Goal: Information Seeking & Learning: Check status

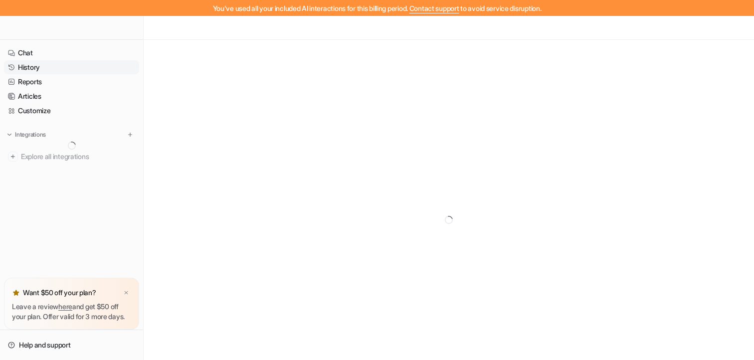
click at [34, 67] on link "History" at bounding box center [71, 67] width 135 height 14
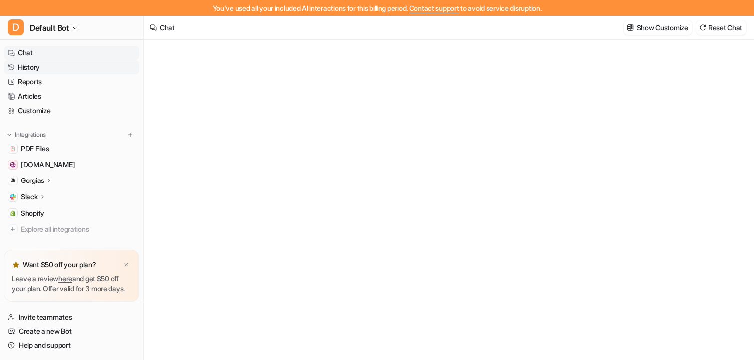
click at [37, 67] on link "History" at bounding box center [71, 67] width 135 height 14
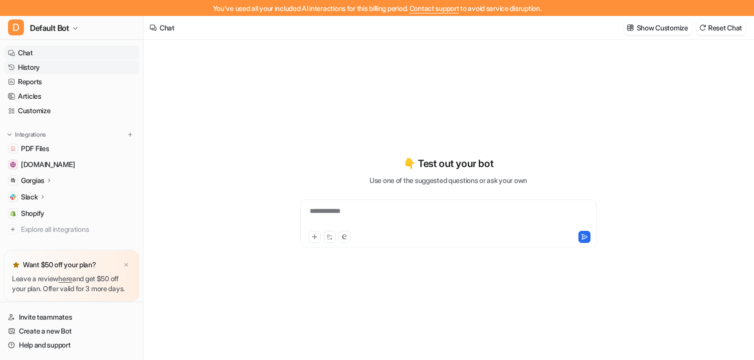
type textarea "**********"
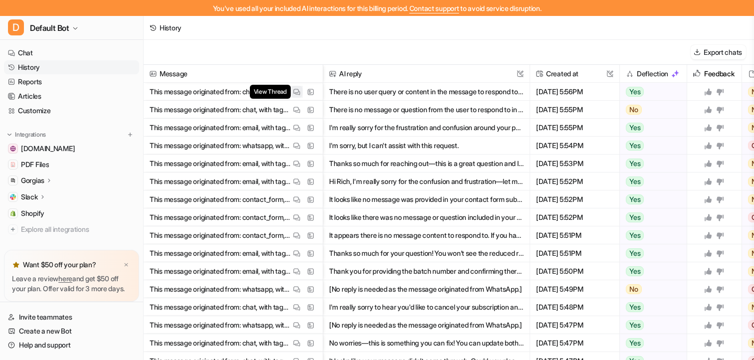
click at [297, 91] on img at bounding box center [296, 91] width 7 height 7
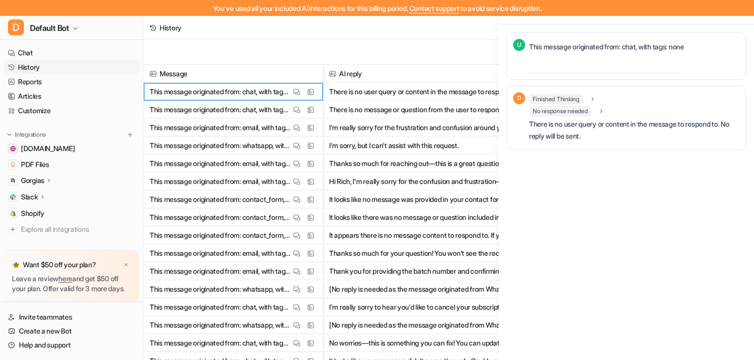
click at [411, 43] on div "Export chats" at bounding box center [449, 52] width 611 height 25
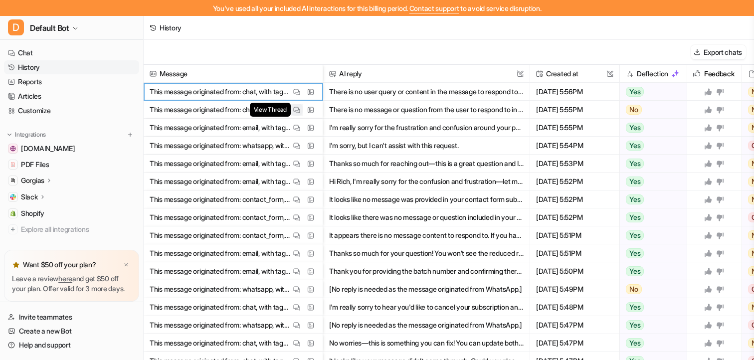
click at [293, 110] on img at bounding box center [296, 109] width 7 height 7
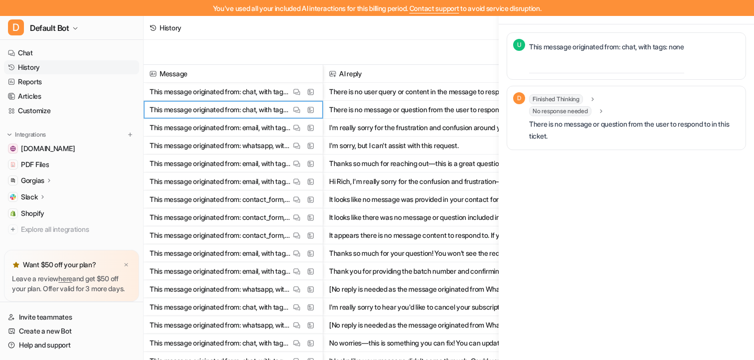
click at [430, 44] on div "Export chats" at bounding box center [449, 52] width 611 height 25
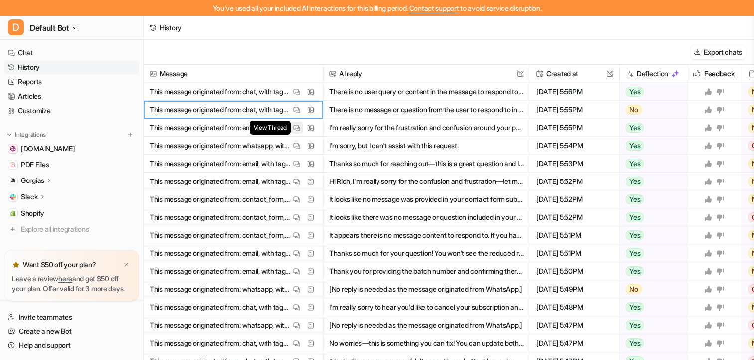
click at [298, 124] on img at bounding box center [296, 127] width 7 height 7
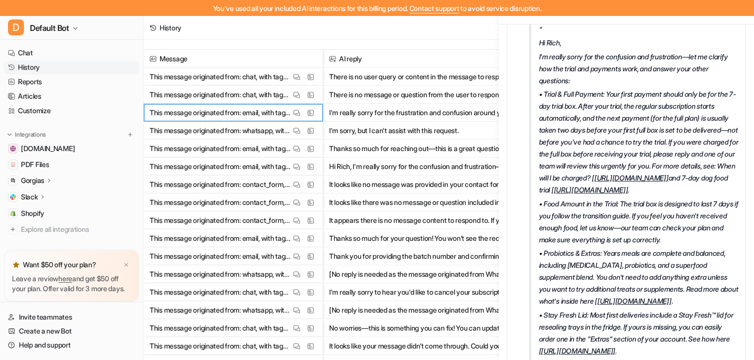
scroll to position [6139, 0]
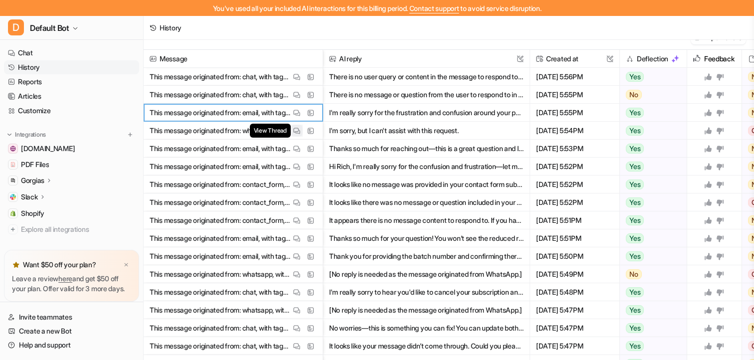
click at [298, 134] on img at bounding box center [296, 130] width 7 height 7
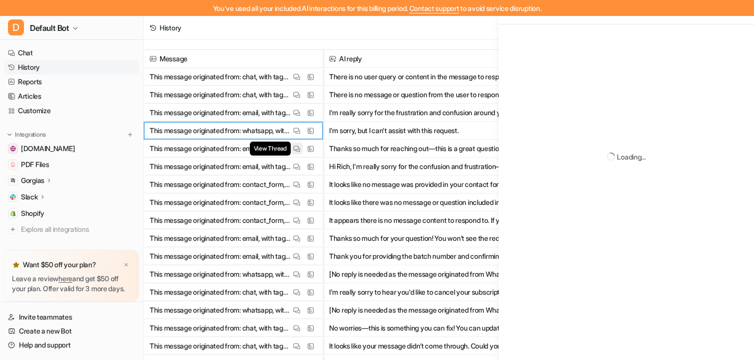
scroll to position [0, 0]
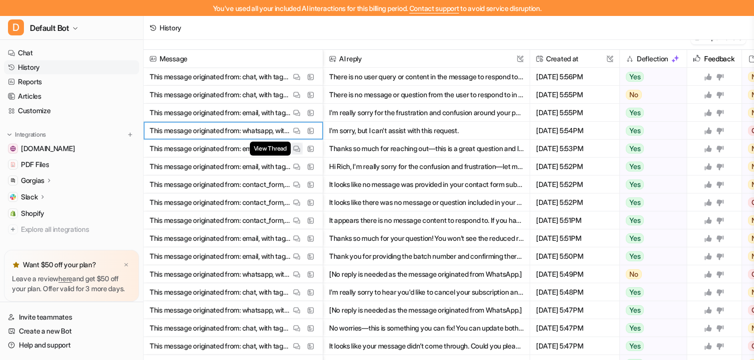
click at [298, 148] on img at bounding box center [296, 148] width 7 height 7
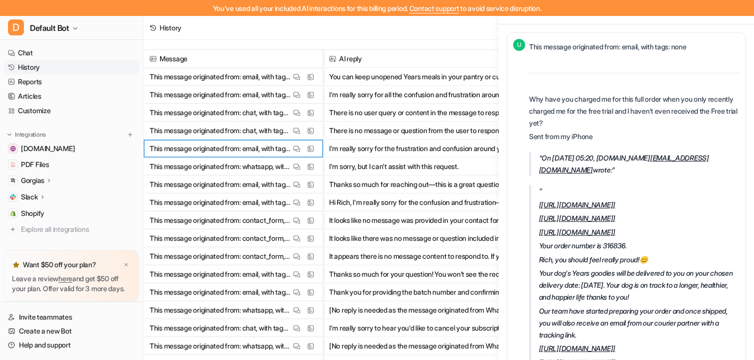
click at [359, 36] on div "History" at bounding box center [449, 28] width 611 height 24
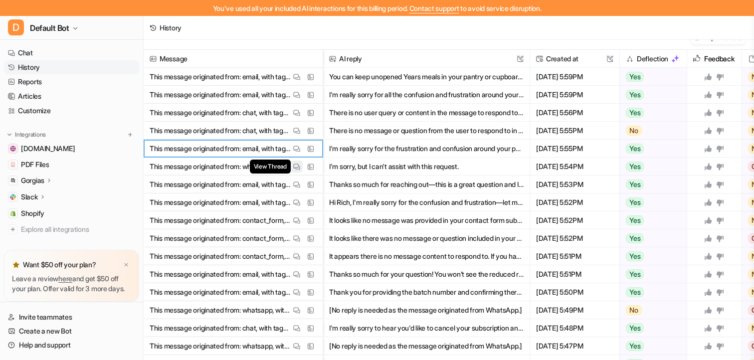
click at [297, 161] on button "View Thread" at bounding box center [297, 167] width 12 height 12
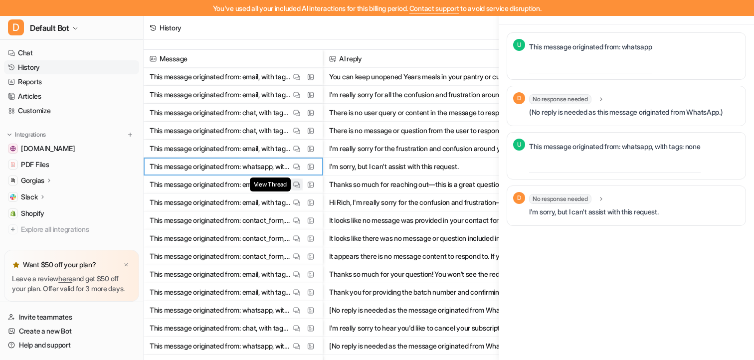
click at [298, 183] on img at bounding box center [296, 184] width 7 height 7
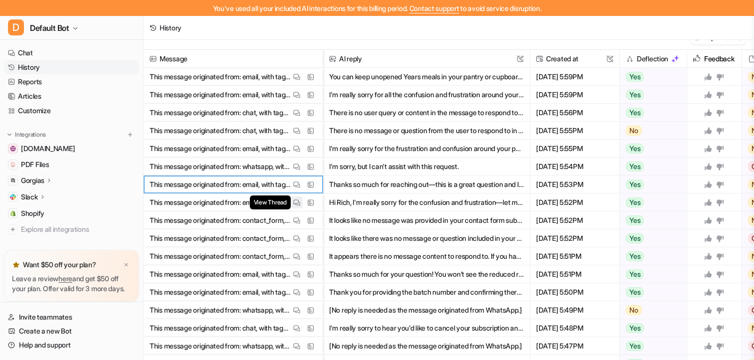
click at [298, 201] on img at bounding box center [296, 202] width 7 height 7
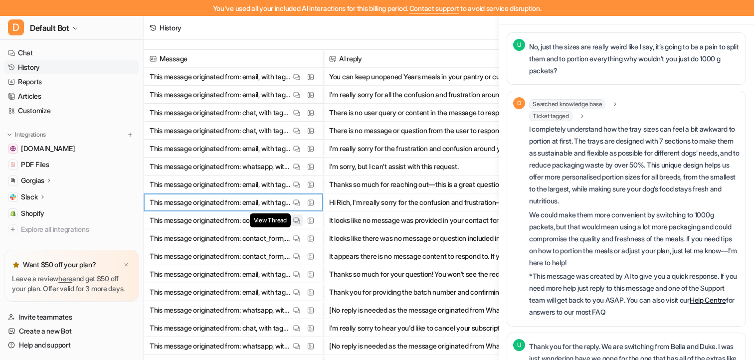
click at [297, 215] on button "View Thread" at bounding box center [297, 221] width 12 height 12
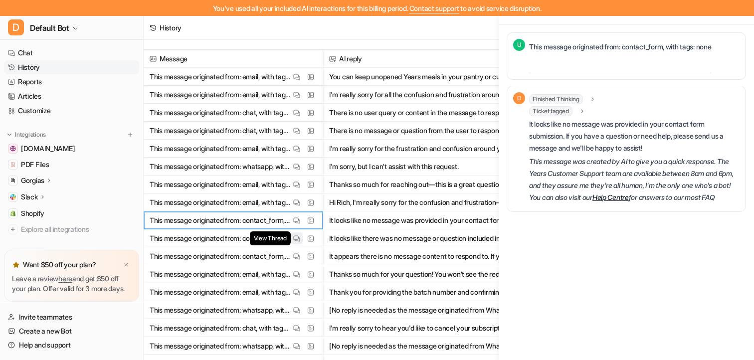
click at [297, 239] on img at bounding box center [296, 238] width 7 height 7
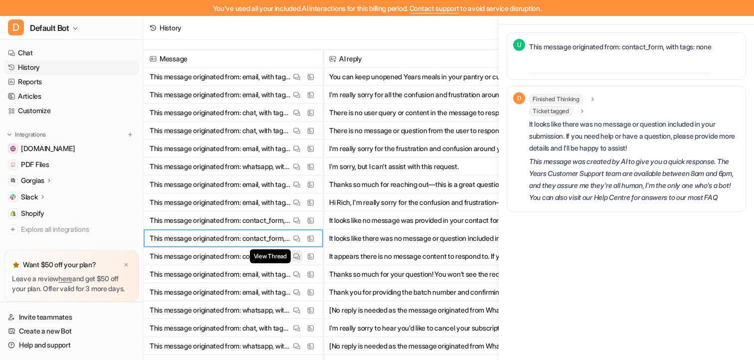
click at [297, 259] on img at bounding box center [296, 256] width 7 height 7
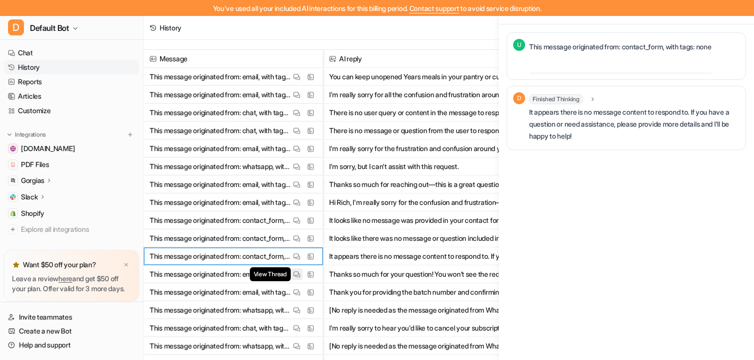
click at [298, 278] on button "View Thread" at bounding box center [297, 274] width 12 height 12
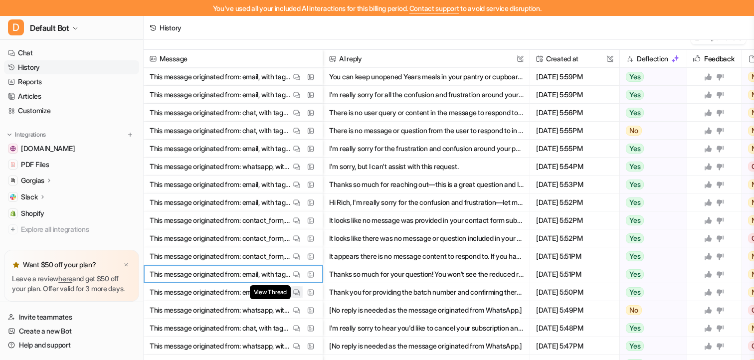
click at [298, 291] on img at bounding box center [296, 292] width 7 height 7
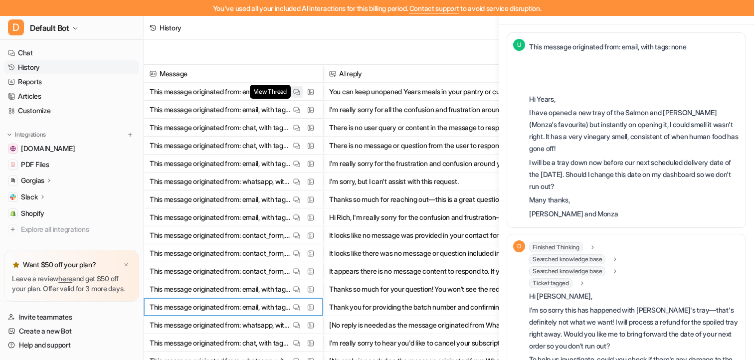
click at [298, 93] on img at bounding box center [296, 91] width 7 height 7
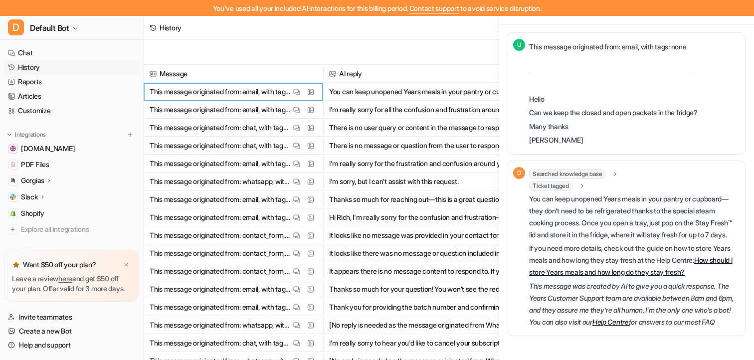
scroll to position [23, 0]
click at [568, 169] on div "Searched knowledge base search_queries : "storing Years food packets fridge,can…" at bounding box center [634, 180] width 211 height 22
click at [567, 181] on span "Ticket tagged" at bounding box center [550, 186] width 43 height 10
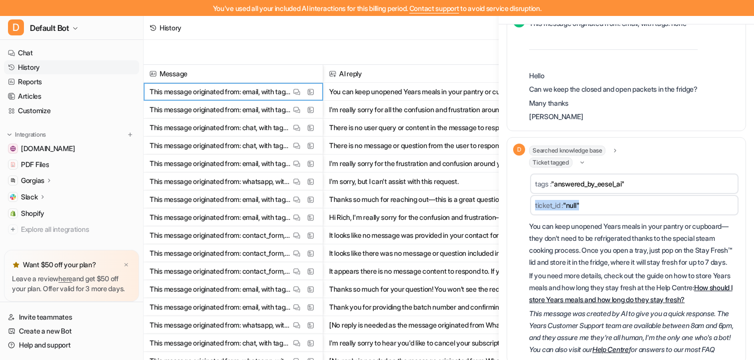
drag, startPoint x: 534, startPoint y: 206, endPoint x: 591, endPoint y: 206, distance: 56.9
click at [591, 206] on td "ticket_id : "null"" at bounding box center [634, 205] width 209 height 20
drag, startPoint x: 534, startPoint y: 181, endPoint x: 648, endPoint y: 180, distance: 114.3
click at [648, 180] on td "tags : "answered_by_eesel_ai"" at bounding box center [634, 184] width 209 height 20
click at [606, 183] on span ""answered_by_eesel_ai"" at bounding box center [587, 184] width 73 height 8
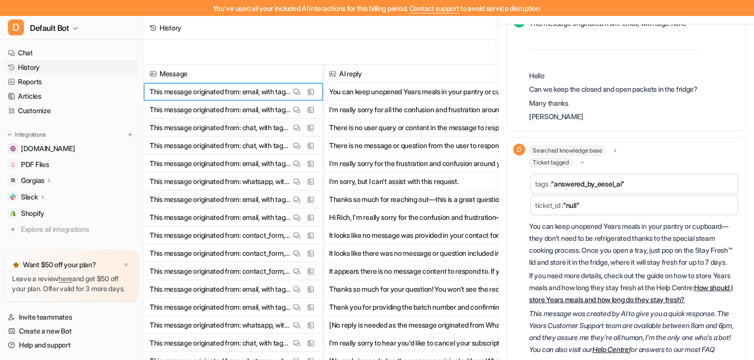
click at [606, 183] on span ""answered_by_eesel_ai"" at bounding box center [587, 184] width 73 height 8
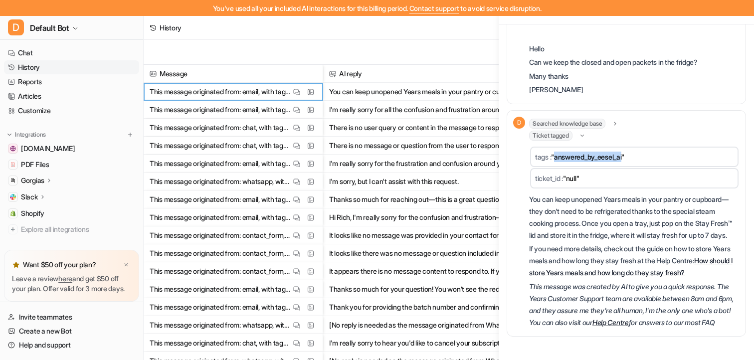
scroll to position [72, 0]
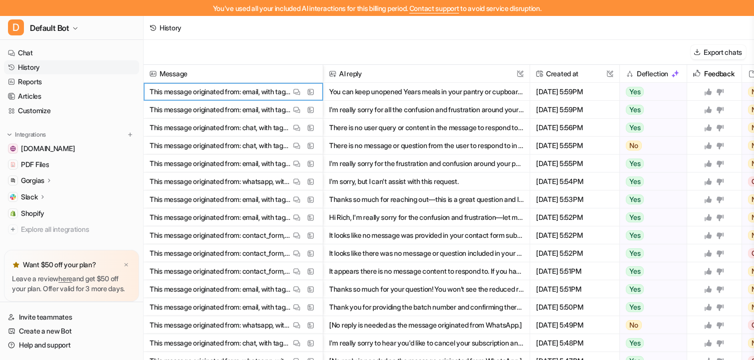
click at [390, 61] on div "Export chats" at bounding box center [449, 52] width 611 height 25
click at [298, 106] on img at bounding box center [296, 109] width 7 height 7
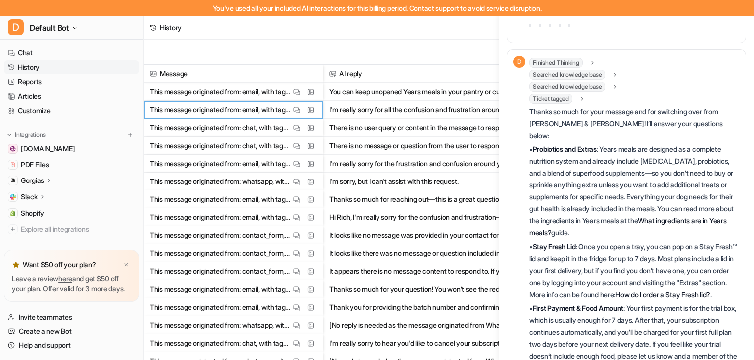
scroll to position [3068, 0]
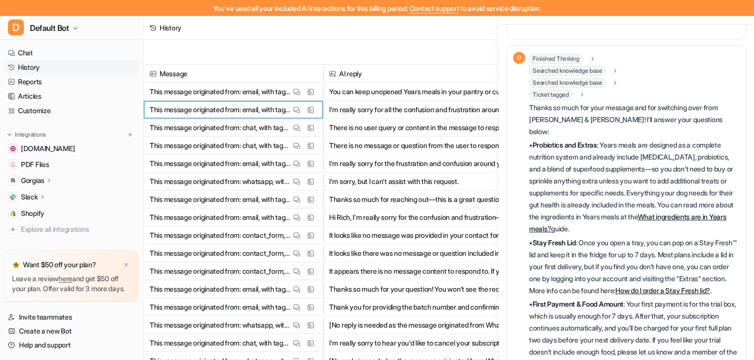
click at [565, 100] on span "Ticket tagged" at bounding box center [550, 95] width 43 height 10
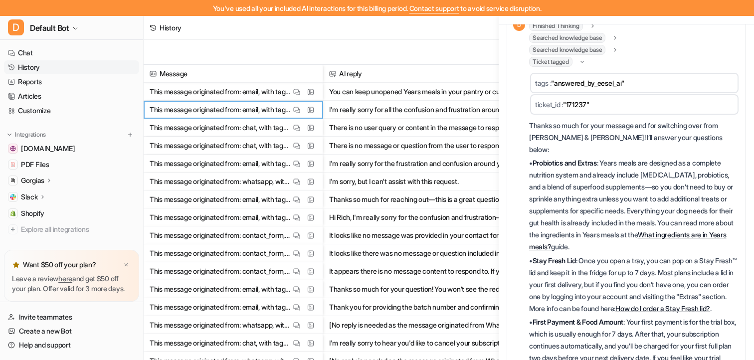
scroll to position [3102, 0]
click at [572, 92] on td "tags : "answered_by_eesel_ai"" at bounding box center [634, 81] width 209 height 20
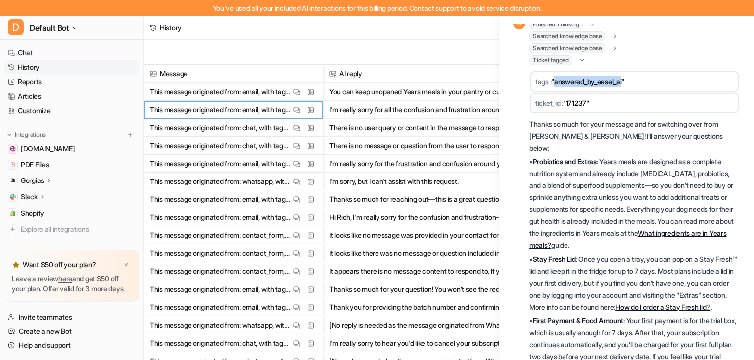
copy span "answered_by_eesel_ai"
click at [323, 37] on div "History" at bounding box center [449, 28] width 611 height 24
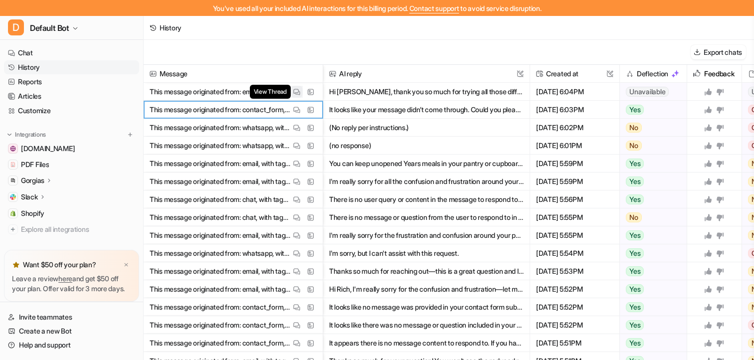
click at [290, 93] on span "View Thread" at bounding box center [270, 92] width 41 height 14
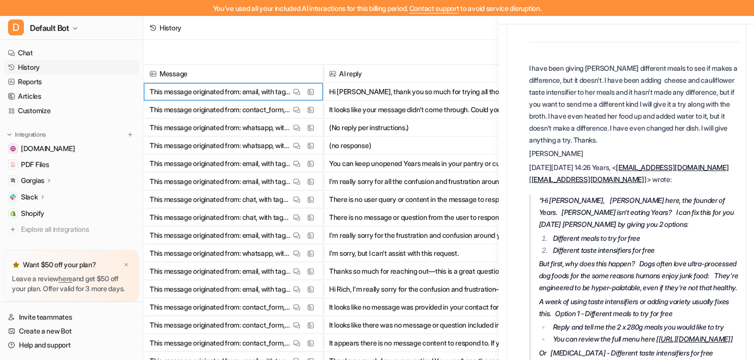
scroll to position [0, 0]
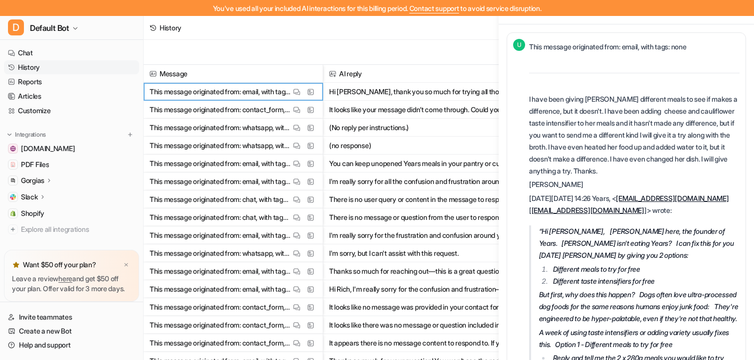
click at [418, 68] on span "AI reply This field cannot be modified" at bounding box center [426, 74] width 199 height 18
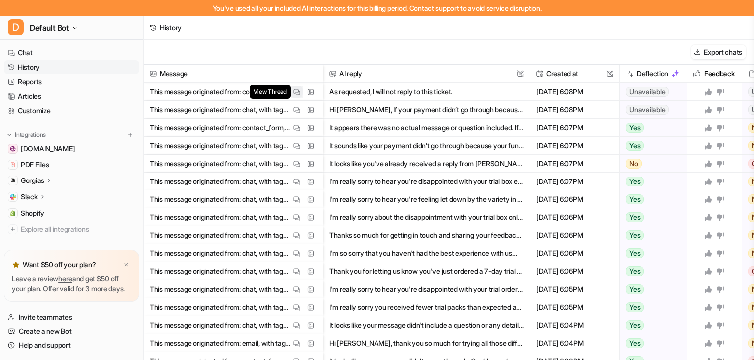
click at [295, 93] on img at bounding box center [296, 91] width 7 height 7
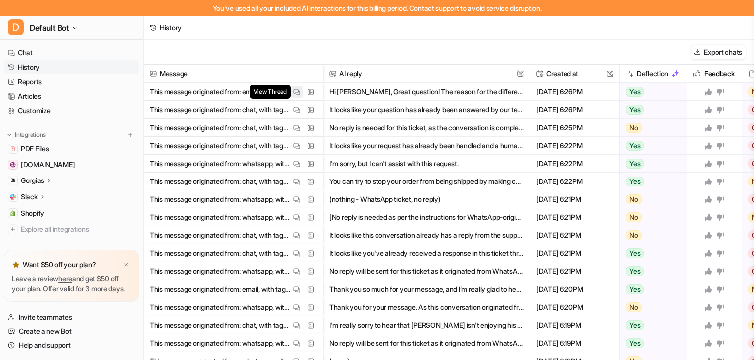
click at [298, 94] on img at bounding box center [296, 91] width 7 height 7
